Goal: Find specific page/section: Find specific page/section

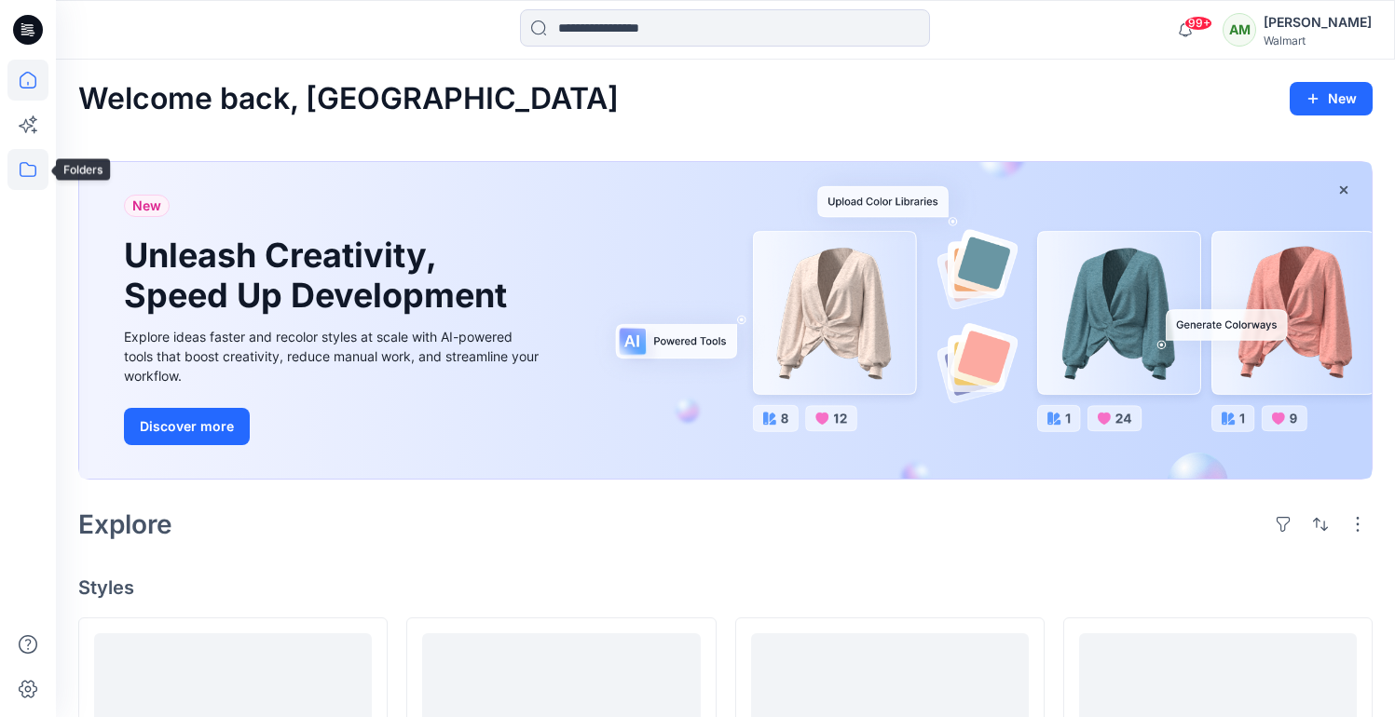
click at [25, 170] on icon at bounding box center [27, 169] width 41 height 41
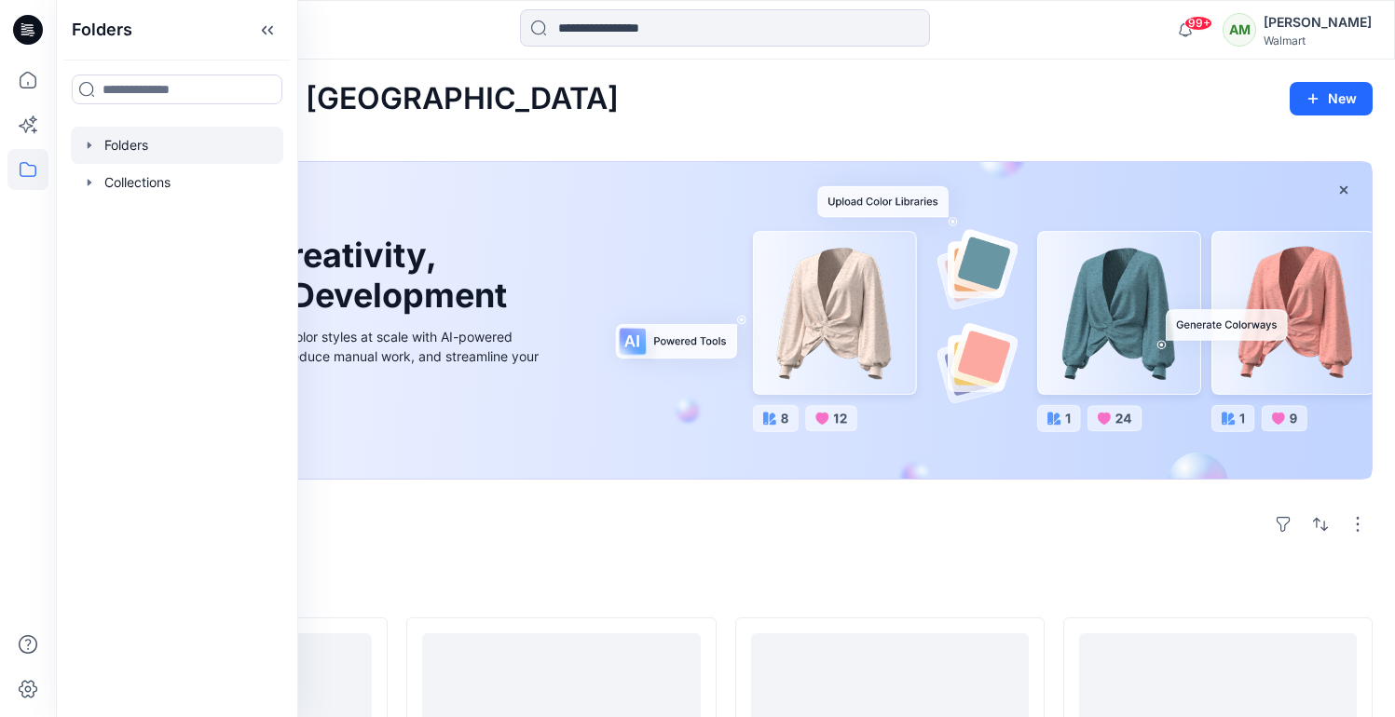
click at [96, 143] on icon "button" at bounding box center [89, 145] width 15 height 15
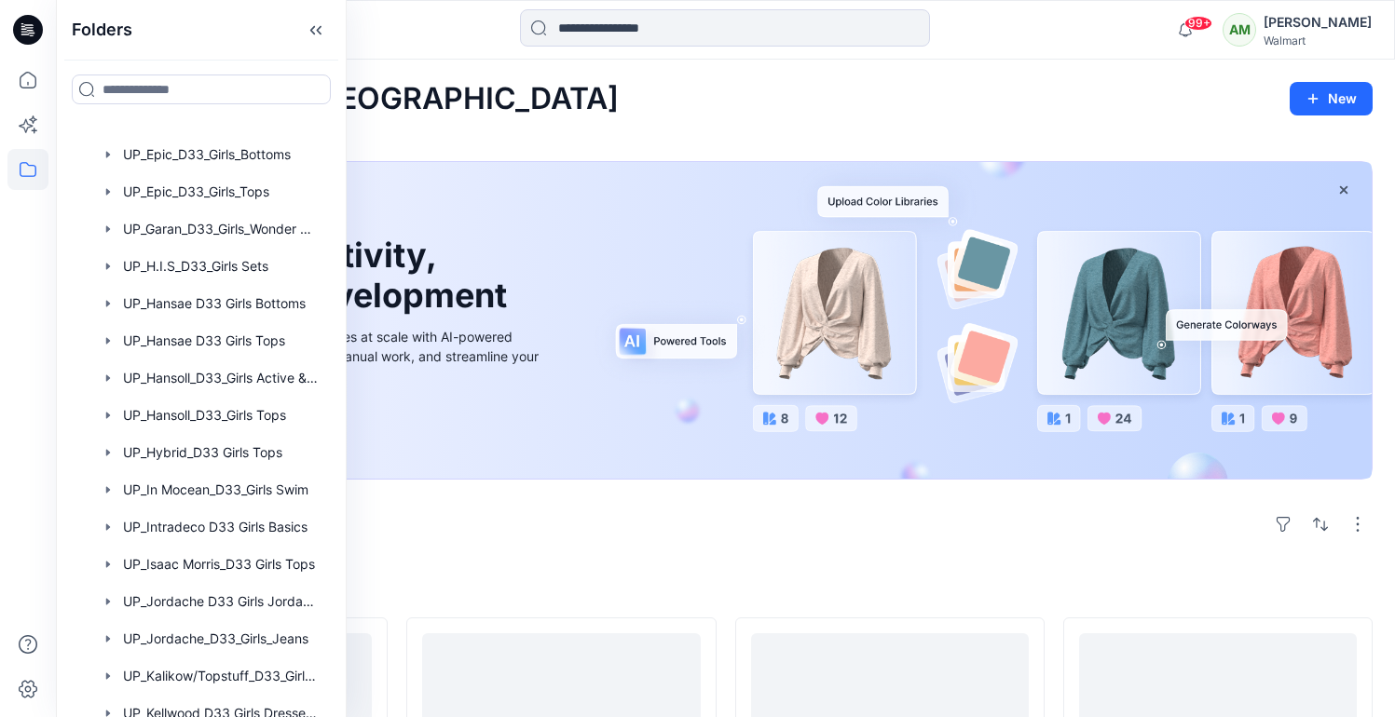
scroll to position [31, 0]
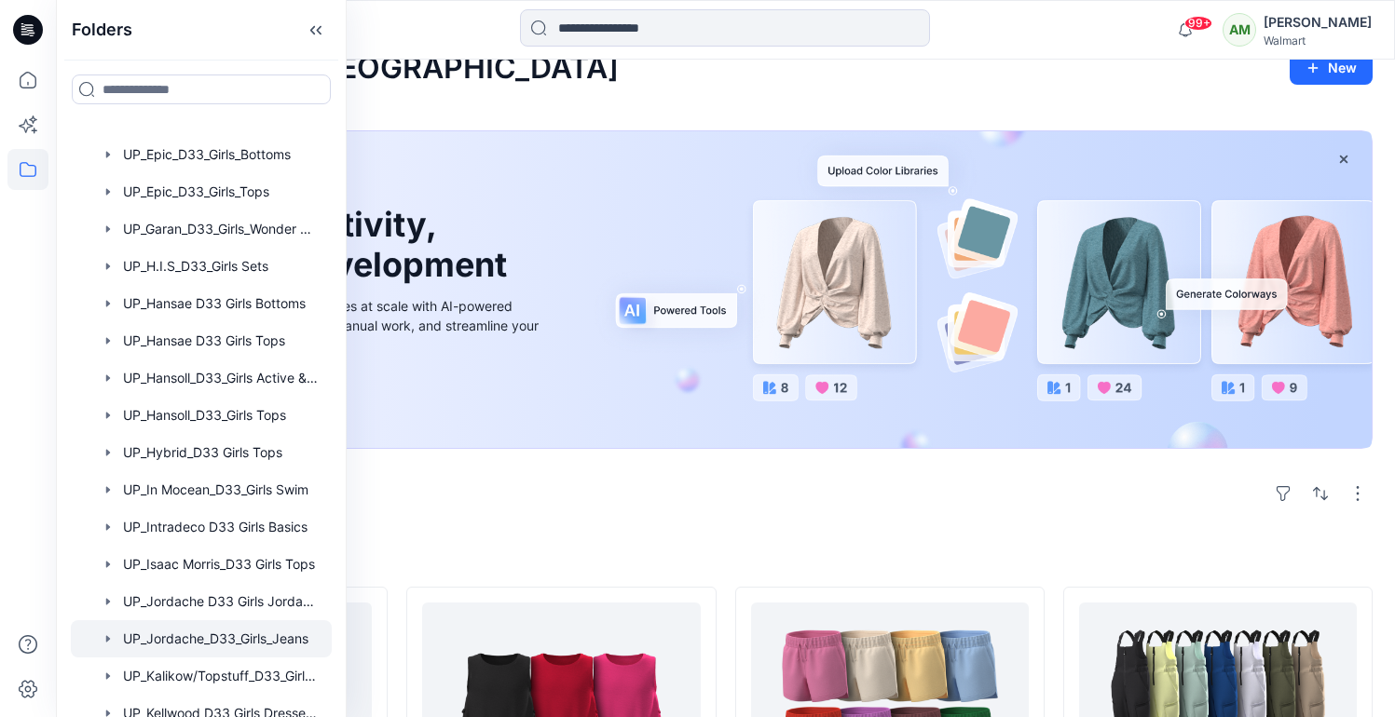
click at [199, 635] on div at bounding box center [201, 639] width 261 height 37
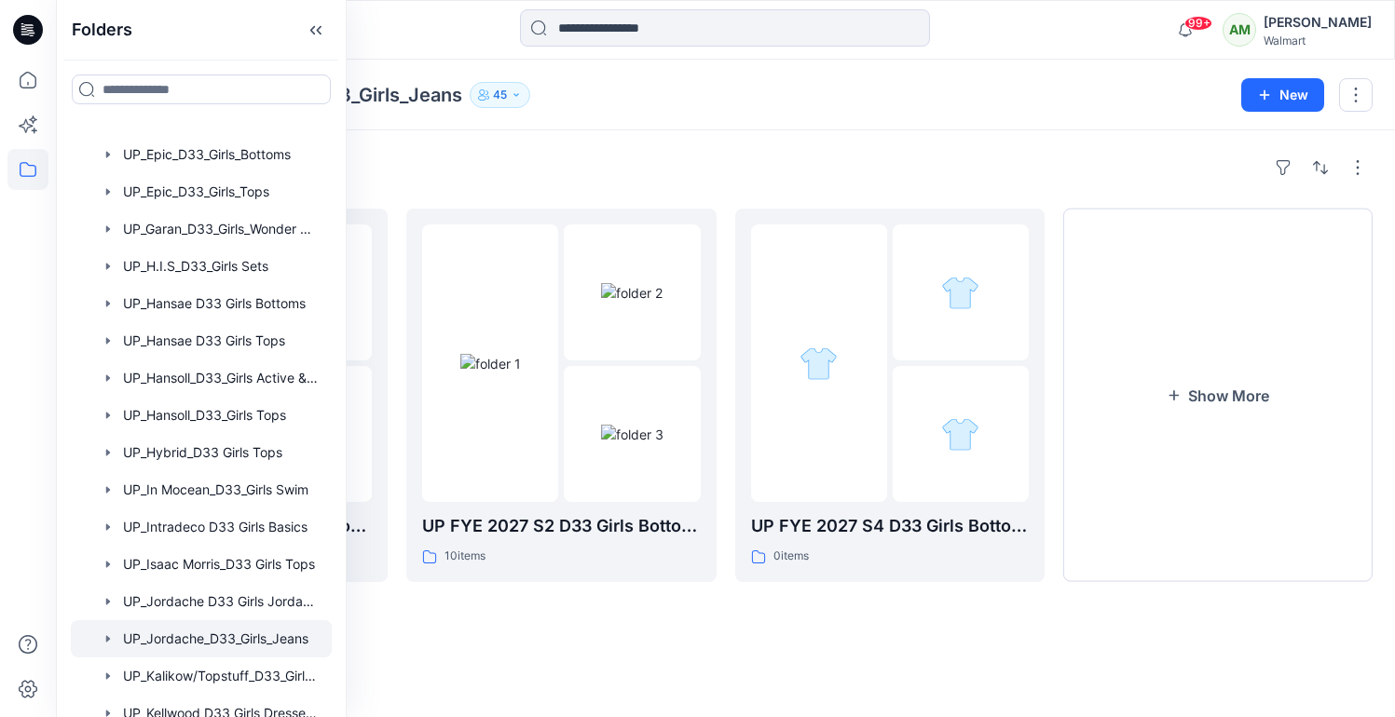
click at [763, 134] on div "Folders UP FYE 2027 S1 D33 Girls Bottoms Jordache 47 items UP FYE 2027 S2 D33 G…" at bounding box center [725, 423] width 1339 height 587
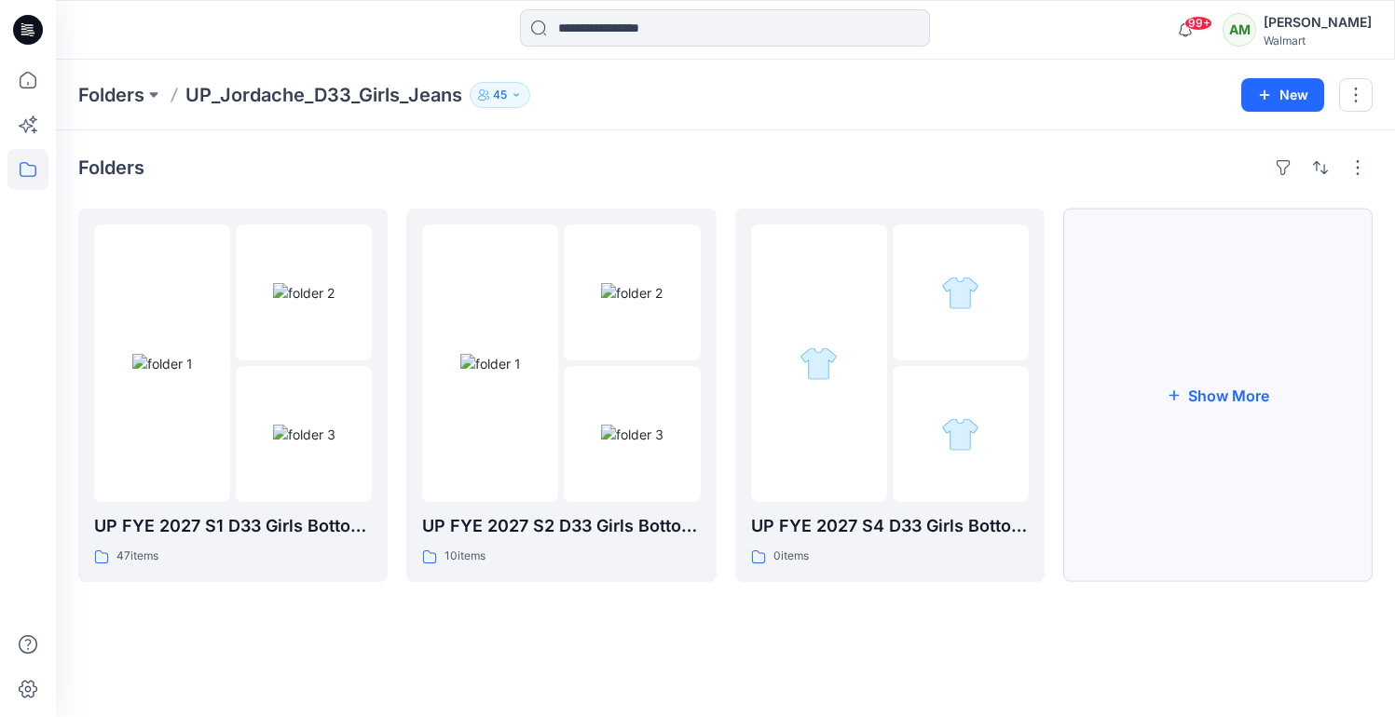
click at [1217, 390] on button "Show More" at bounding box center [1217, 396] width 309 height 374
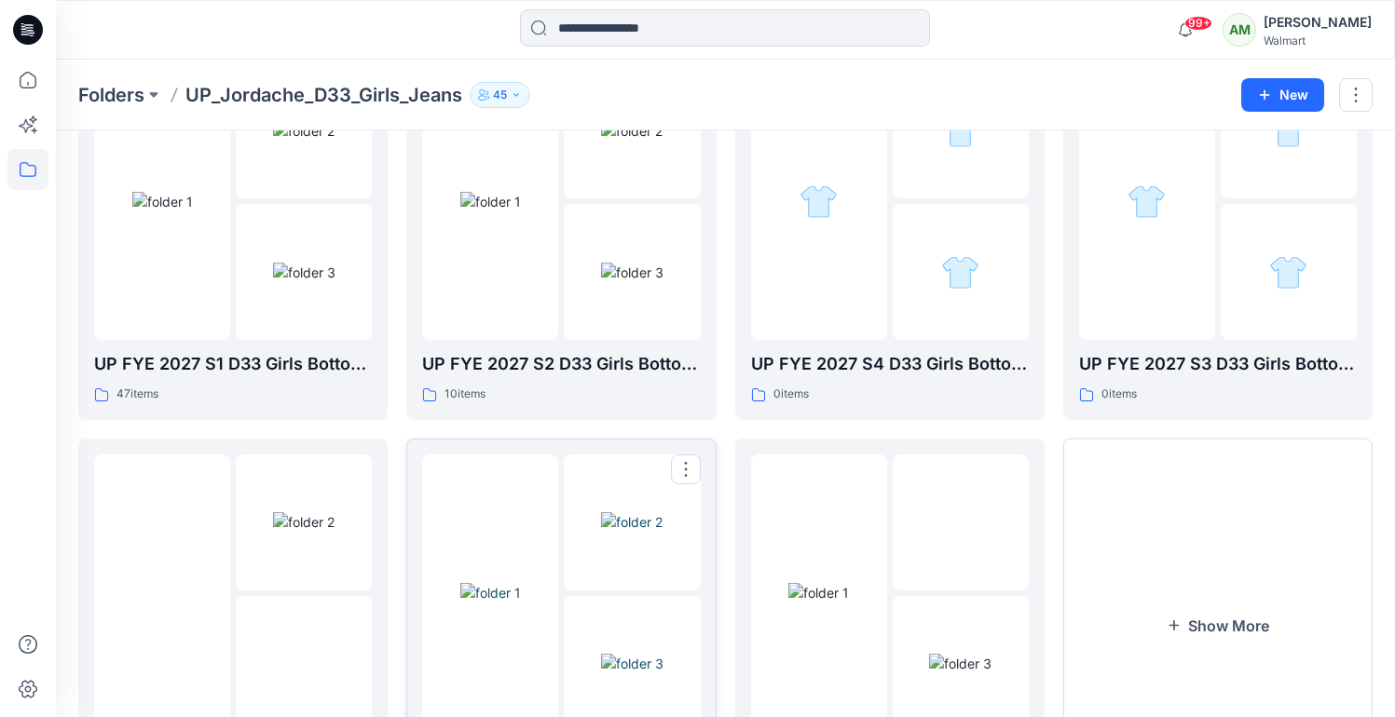
scroll to position [308, 0]
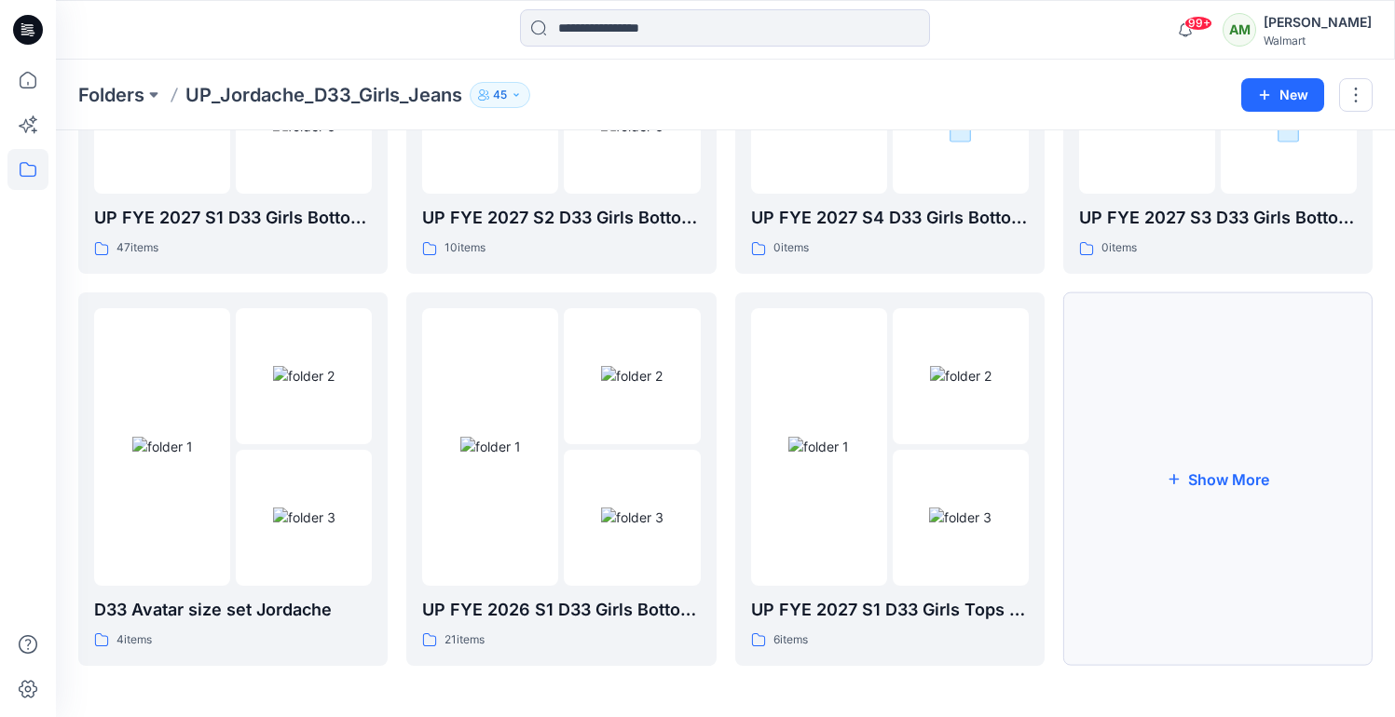
click at [1222, 471] on button "Show More" at bounding box center [1217, 480] width 309 height 374
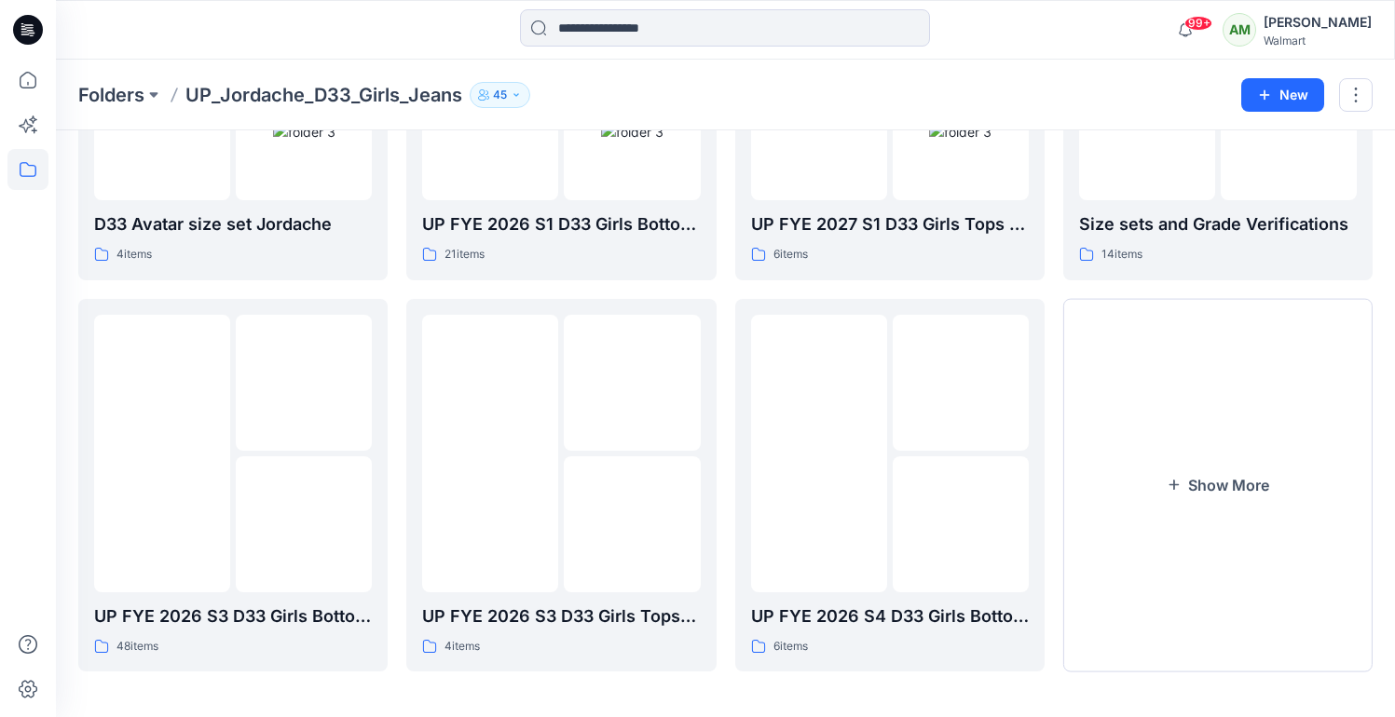
scroll to position [701, 0]
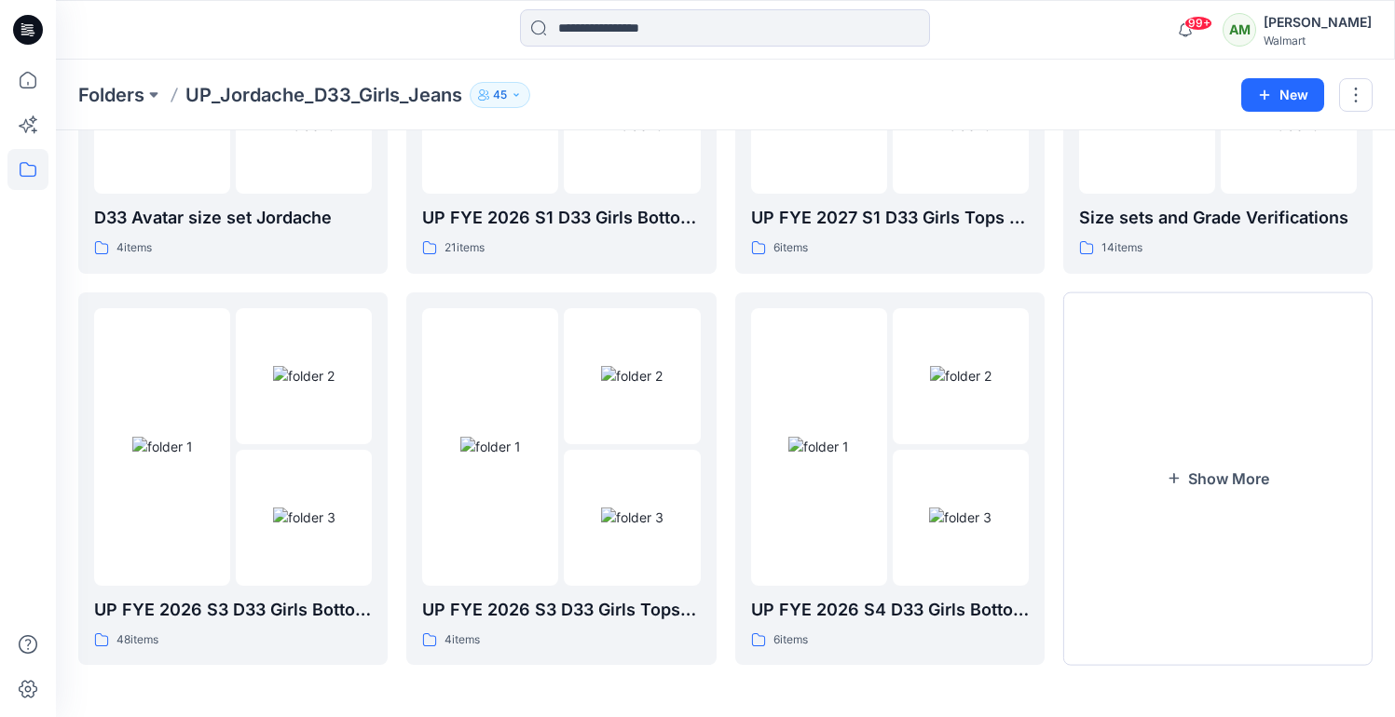
click at [1222, 471] on button "Show More" at bounding box center [1217, 480] width 309 height 374
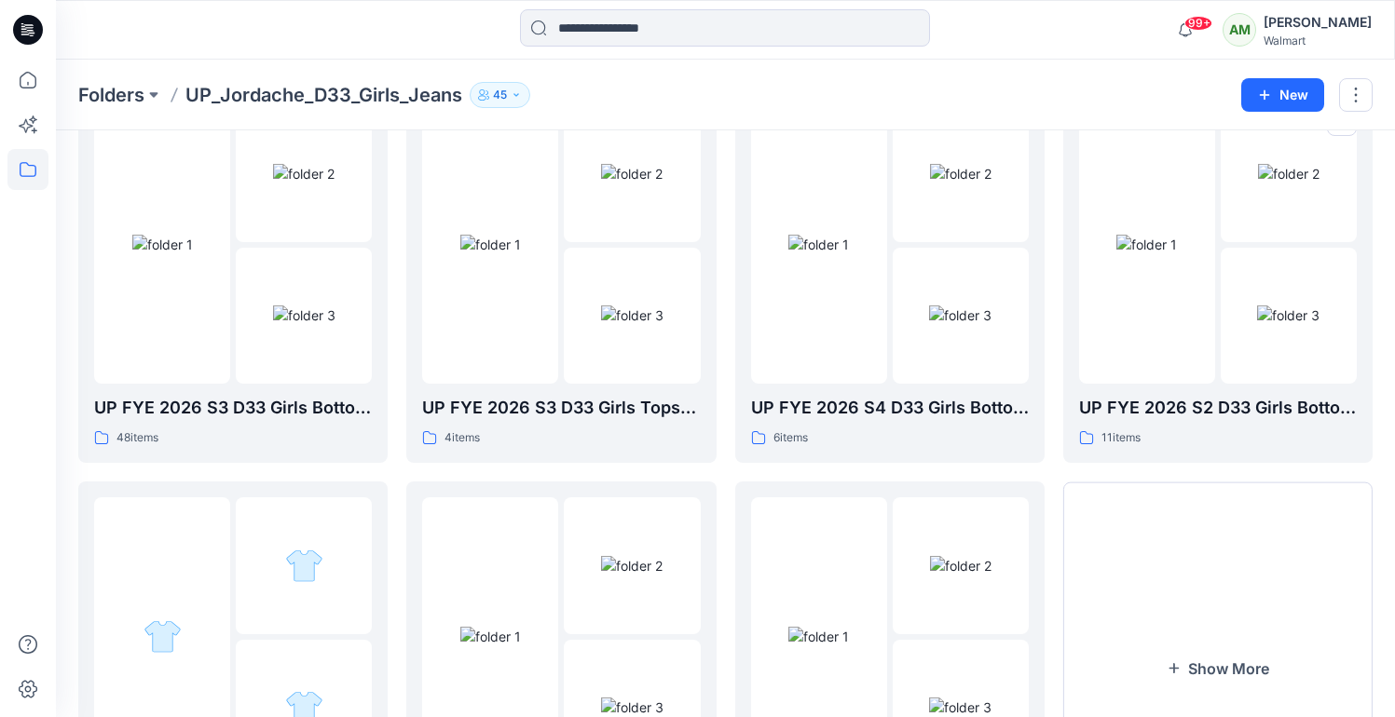
scroll to position [1093, 0]
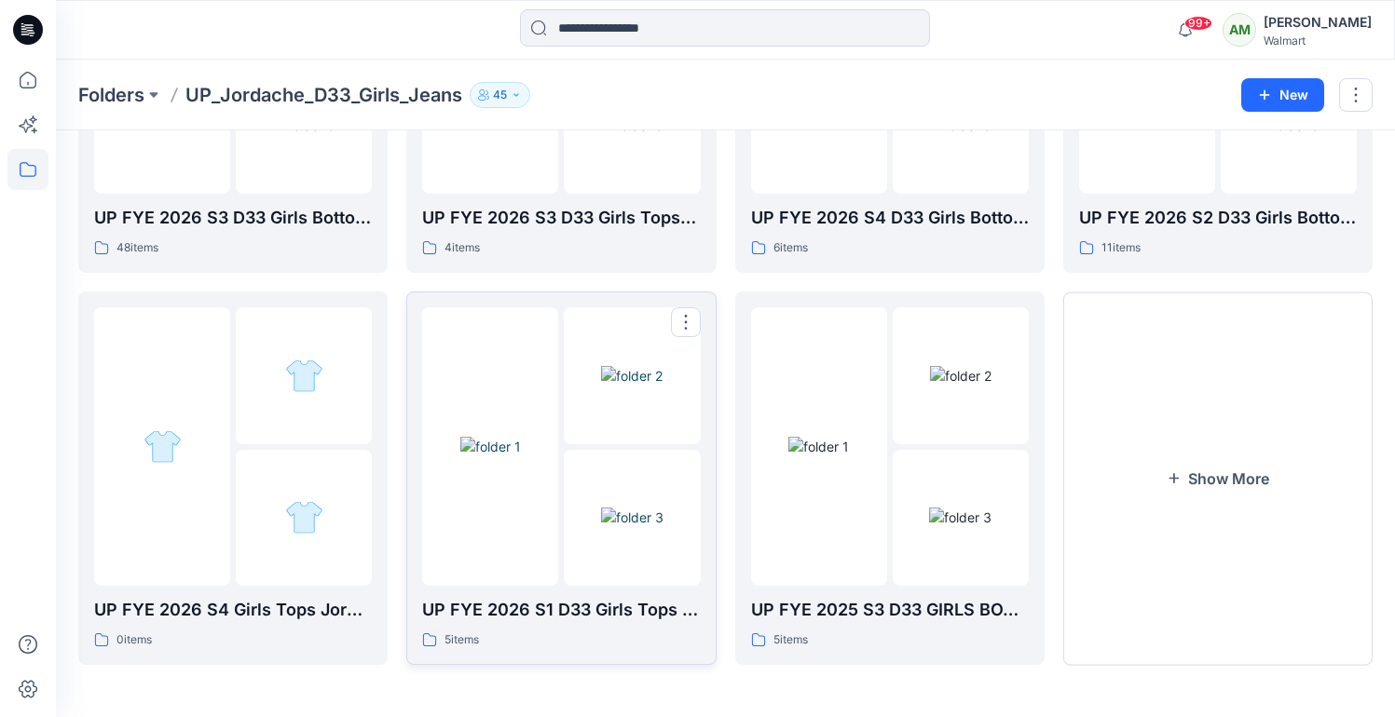
click at [486, 457] on img at bounding box center [490, 447] width 61 height 20
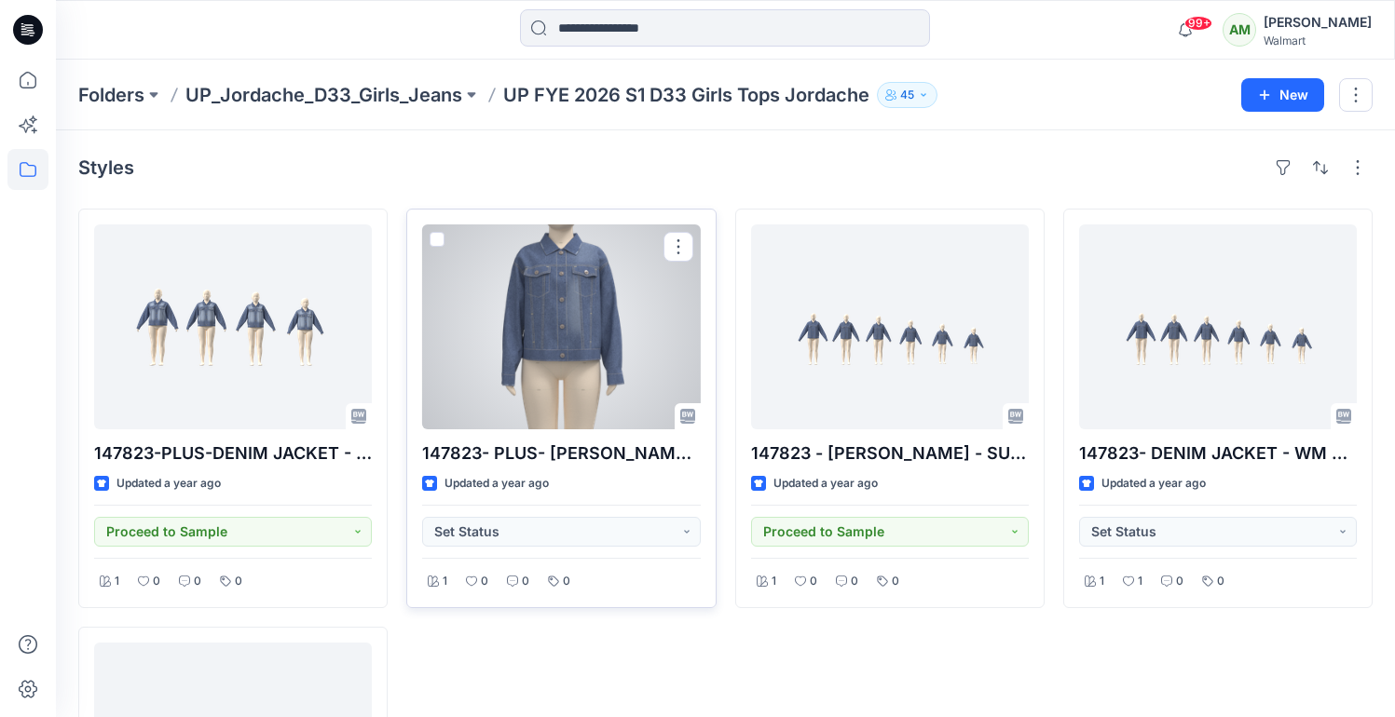
click at [574, 346] on div at bounding box center [561, 327] width 278 height 205
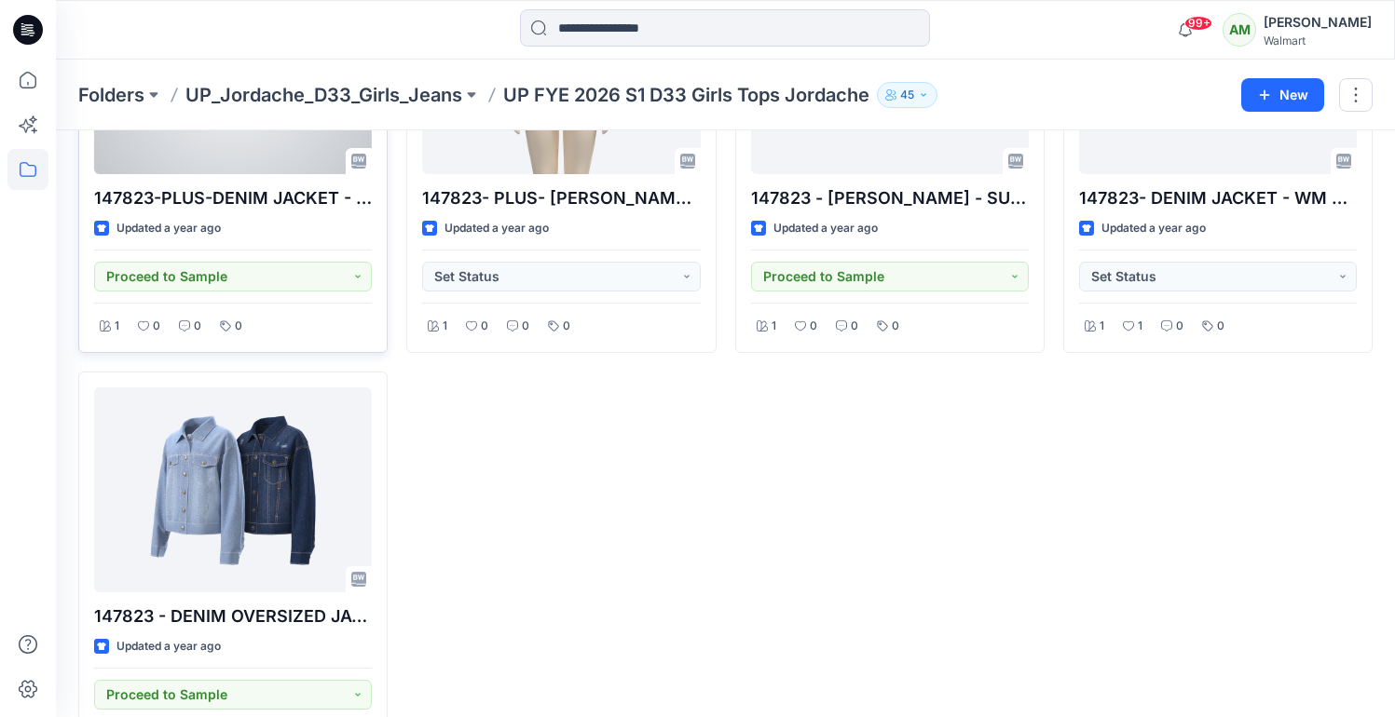
scroll to position [258, 0]
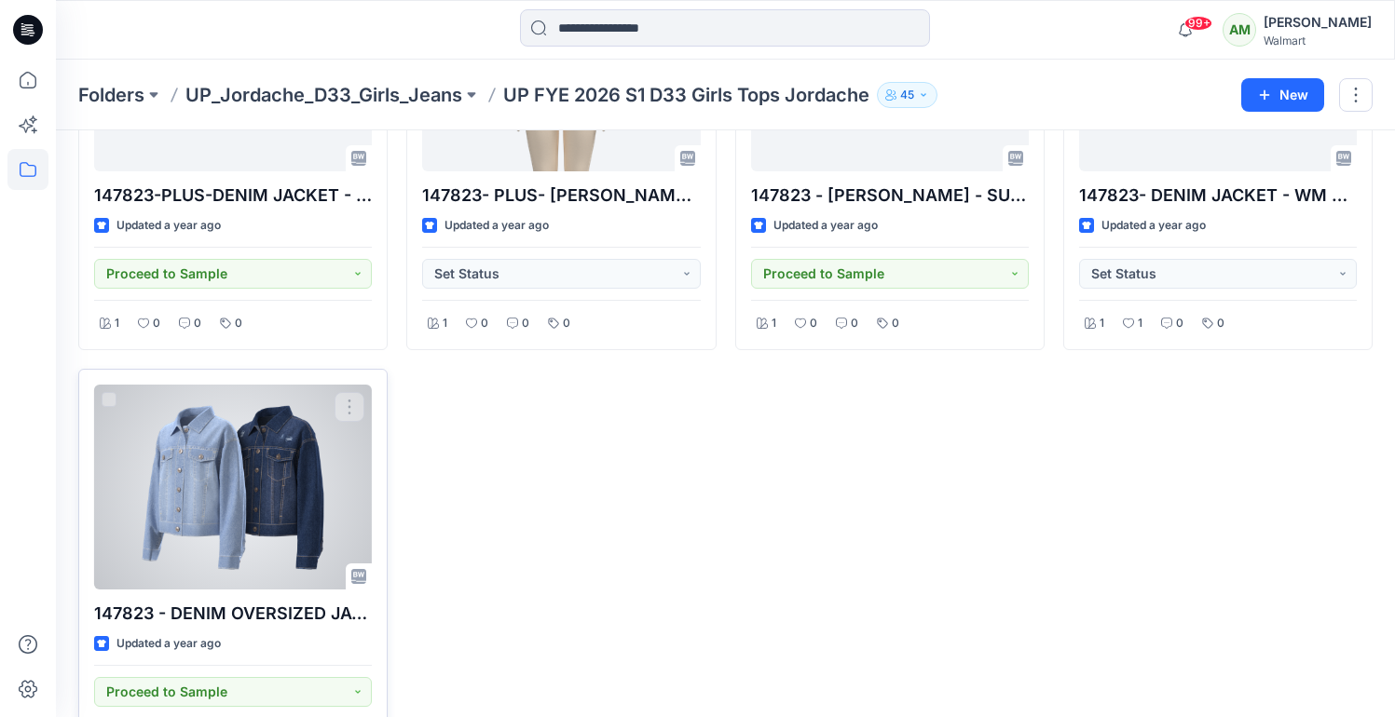
click at [218, 498] on div at bounding box center [233, 487] width 278 height 205
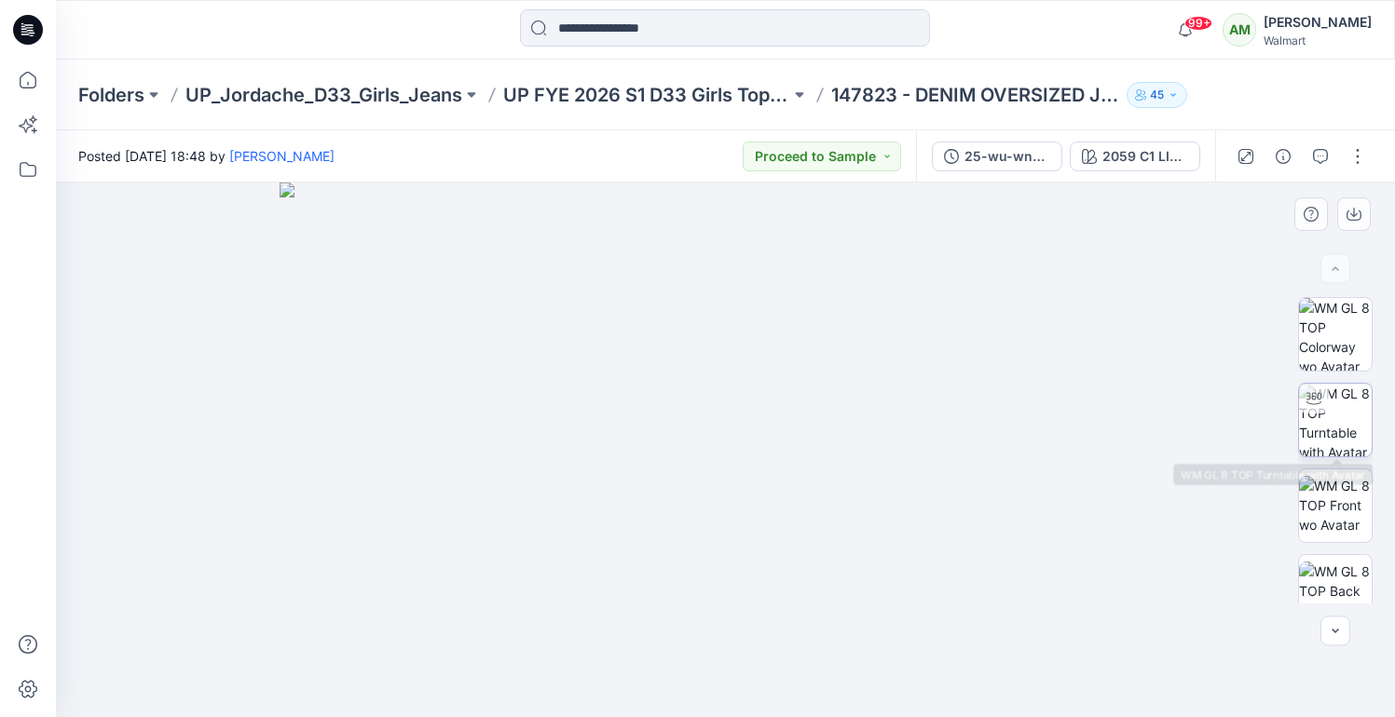
click at [1359, 410] on img at bounding box center [1335, 420] width 73 height 73
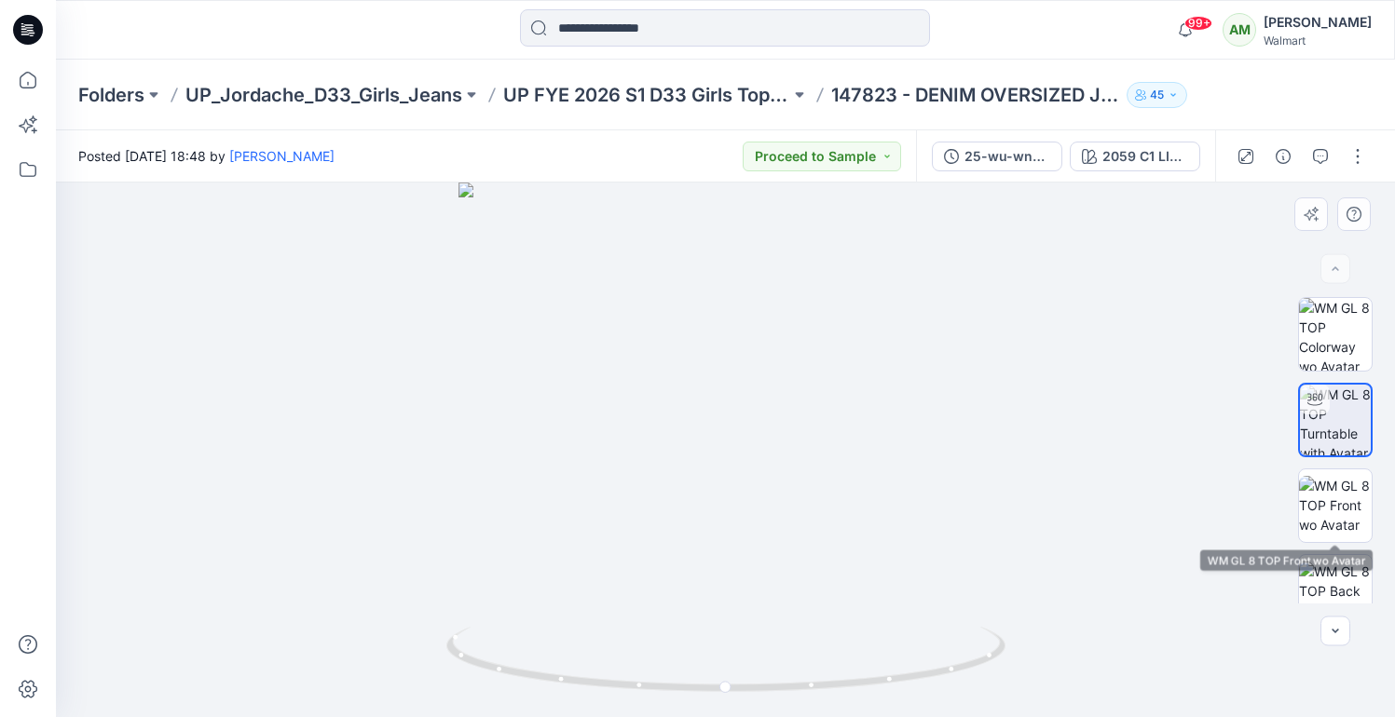
scroll to position [111, 0]
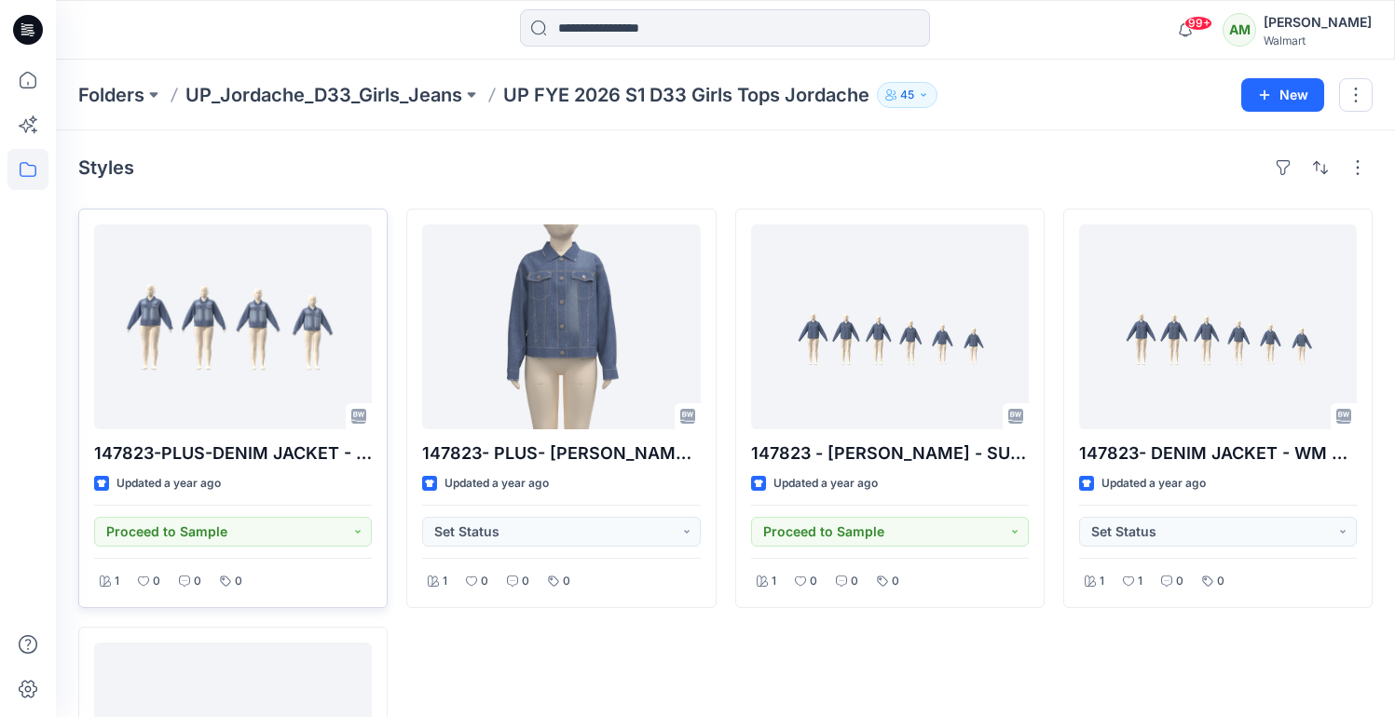
click at [278, 321] on div at bounding box center [233, 327] width 278 height 205
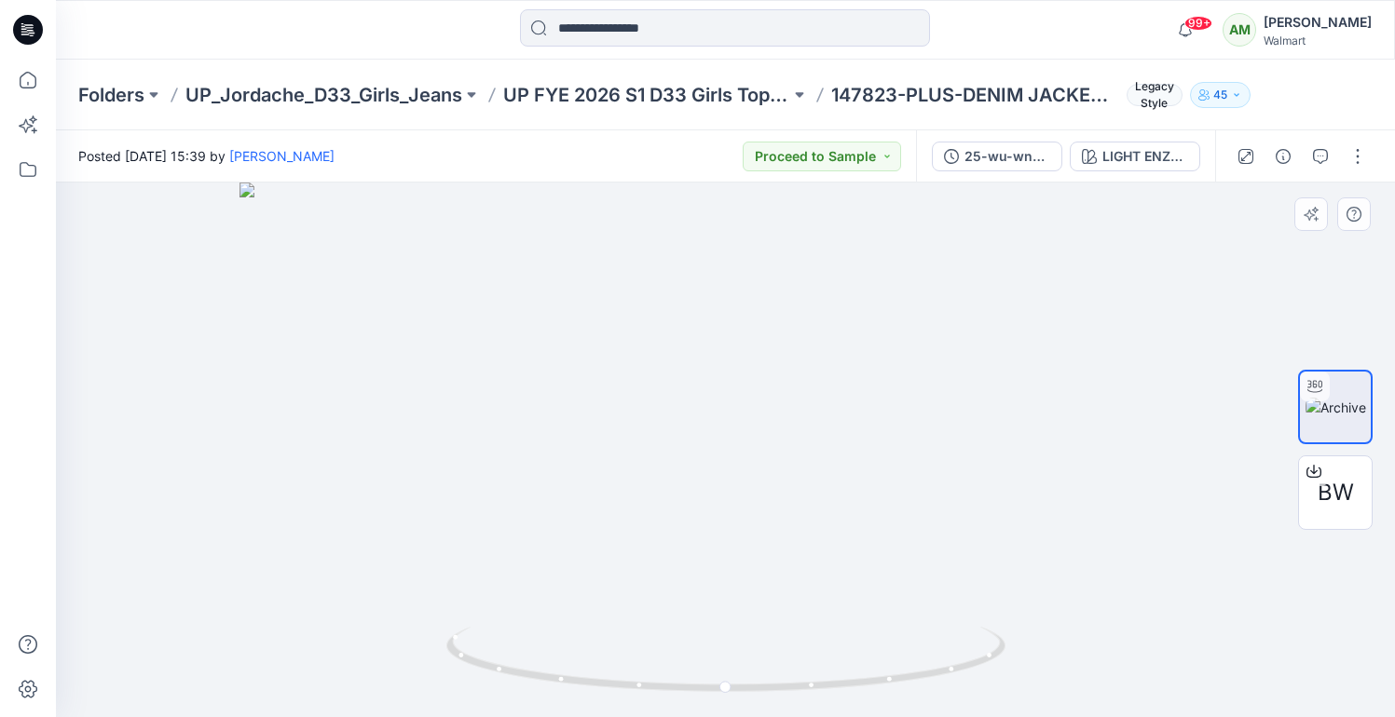
click at [1083, 414] on div at bounding box center [725, 450] width 1339 height 535
